Goal: Navigation & Orientation: Find specific page/section

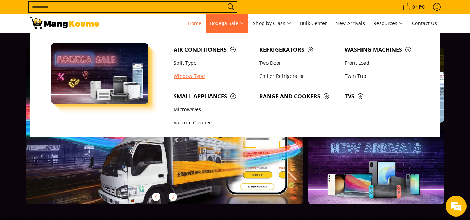
scroll to position [0, 257]
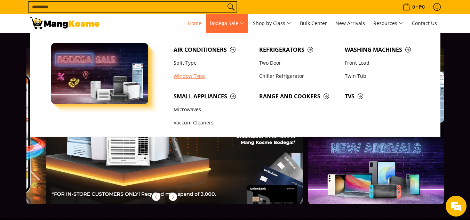
click at [196, 77] on link "Window Type" at bounding box center [213, 76] width 86 height 13
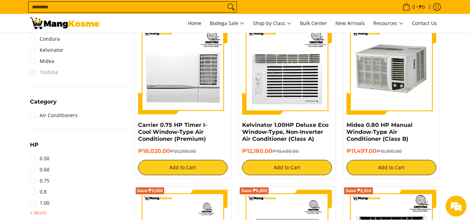
scroll to position [348, 0]
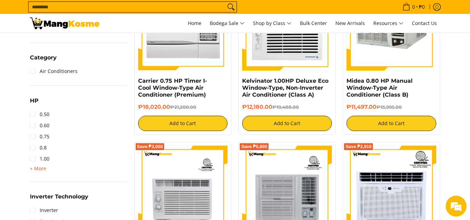
click at [39, 167] on span "+ More" at bounding box center [38, 169] width 16 height 6
click at [34, 171] on link "1.50" at bounding box center [39, 170] width 19 height 11
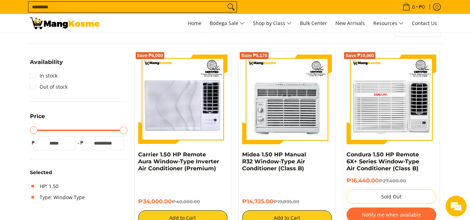
scroll to position [91, 0]
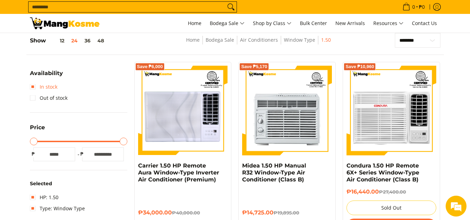
click at [33, 87] on link "In stock" at bounding box center [43, 86] width 27 height 11
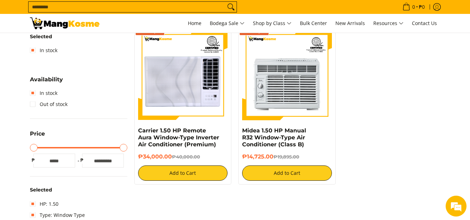
scroll to position [126, 0]
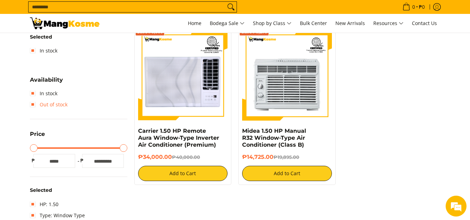
click at [35, 105] on link "Out of stock" at bounding box center [49, 104] width 38 height 11
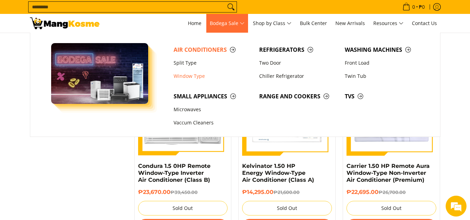
scroll to position [822, 0]
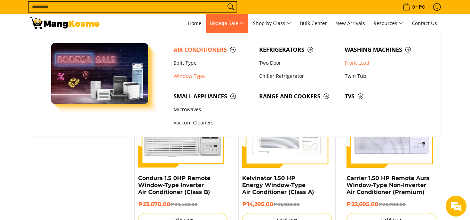
click at [357, 63] on link "Front Load" at bounding box center [384, 62] width 86 height 13
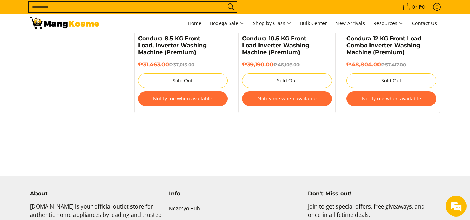
scroll to position [870, 0]
